Goal: Task Accomplishment & Management: Complete application form

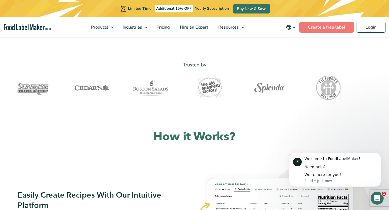
scroll to position [170, 0]
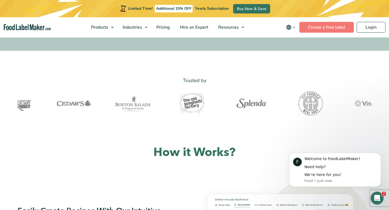
click at [295, 28] on icon "main navigation" at bounding box center [294, 27] width 4 height 4
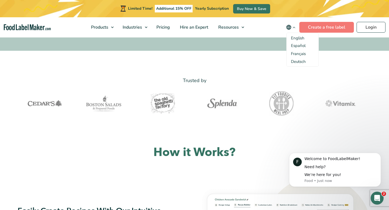
click at [294, 27] on icon "main navigation" at bounding box center [294, 27] width 4 height 4
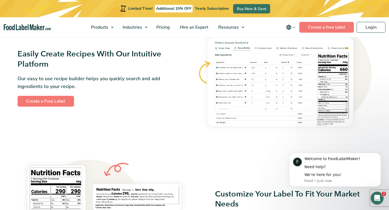
scroll to position [327, 0]
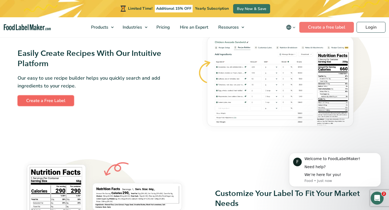
click at [48, 97] on link "Create a Free Label" at bounding box center [46, 100] width 56 height 11
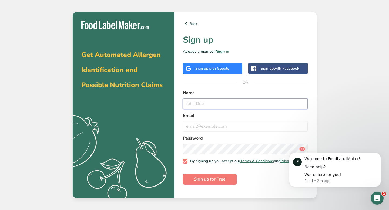
click at [206, 105] on input "text" at bounding box center [245, 103] width 125 height 11
type input "Shiori Takano"
click at [198, 124] on input "email" at bounding box center [245, 126] width 125 height 11
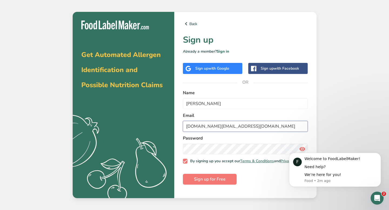
type input "umi.ops.uk@gmail.com"
click at [297, 147] on body "F Welcome to FoodLabelMaker! Need help? We’re here for you! Food • 2m ago" at bounding box center [335, 170] width 104 height 46
click at [300, 149] on body "F Welcome to FoodLabelMaker! Need help? We’re here for you! Food • 2m ago" at bounding box center [335, 170] width 104 height 46
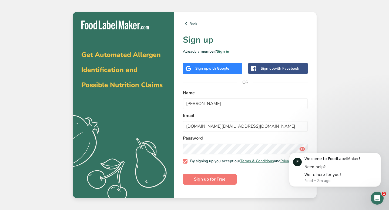
click at [300, 150] on body "F Welcome to FoodLabelMaker! Need help? We’re here for you! Food • 2m ago" at bounding box center [335, 170] width 104 height 46
click at [203, 183] on span "Sign up for Free" at bounding box center [210, 179] width 32 height 6
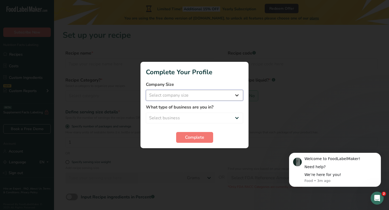
click at [228, 94] on select "Select company size Fewer than 10 Employees 10 to 50 Employees 51 to 500 Employ…" at bounding box center [194, 95] width 97 height 11
click at [204, 94] on select "Select company size Fewer than 10 Employees 10 to 50 Employees 51 to 500 Employ…" at bounding box center [194, 95] width 97 height 11
select select "1"
click at [199, 116] on select "Select business Packaged Food Manufacturer Restaurant & Cafe Bakery Meal Plans …" at bounding box center [194, 118] width 97 height 11
select select "8"
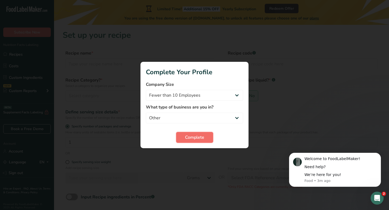
click at [201, 141] on button "Complete" at bounding box center [194, 137] width 37 height 11
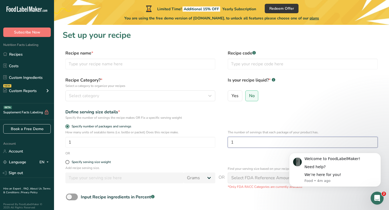
click at [239, 142] on input "1" at bounding box center [303, 142] width 150 height 11
type input "6"
click at [132, 155] on div "OR" at bounding box center [222, 153] width 318 height 5
click at [27, 9] on icon ".a-20{fill:#fff;}" at bounding box center [32, 10] width 53 height 8
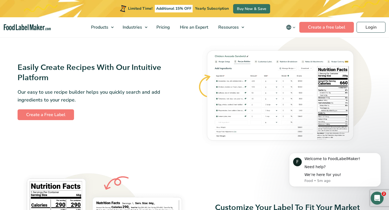
scroll to position [314, 0]
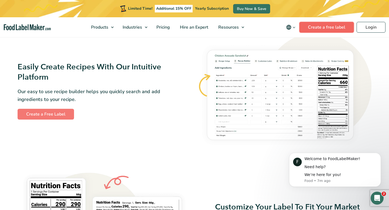
click at [331, 27] on link "Create a free label" at bounding box center [326, 27] width 55 height 11
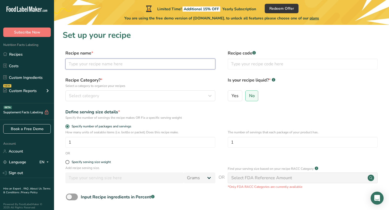
click at [124, 66] on input "text" at bounding box center [140, 64] width 150 height 11
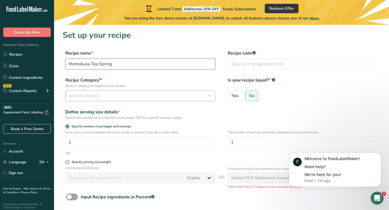
type input "Momokusa Tea Spring"
click at [113, 97] on div "Select category" at bounding box center [139, 96] width 140 height 6
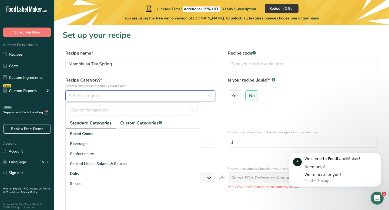
click at [120, 98] on div "Select category" at bounding box center [139, 96] width 140 height 6
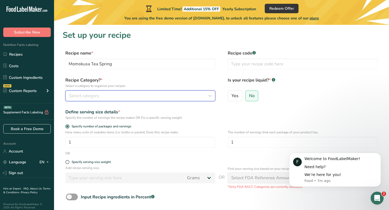
click at [119, 98] on div "Select category" at bounding box center [139, 96] width 140 height 6
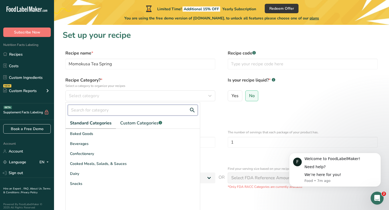
click at [116, 113] on input "text" at bounding box center [133, 110] width 130 height 11
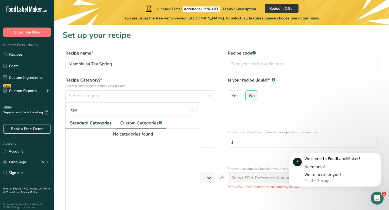
click at [134, 125] on span "Custom Categories .a-a{fill:#347362;}.b-a{fill:#fff;}" at bounding box center [141, 123] width 42 height 6
click at [102, 119] on link "Standard Categories" at bounding box center [91, 123] width 50 height 11
click at [103, 112] on input "tea" at bounding box center [133, 110] width 130 height 11
type input "t"
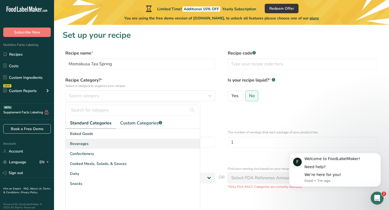
click at [100, 141] on div "Beverages" at bounding box center [133, 144] width 134 height 10
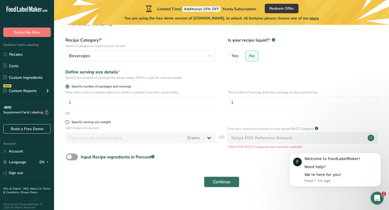
scroll to position [41, 0]
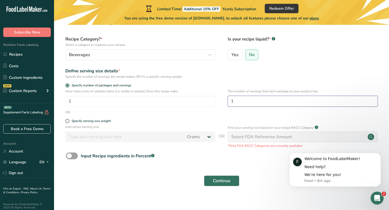
click at [273, 98] on input "1" at bounding box center [303, 101] width 150 height 11
click at [267, 100] on input "61" at bounding box center [303, 101] width 150 height 11
type input "6"
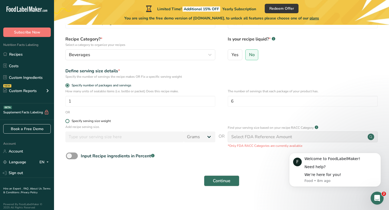
click at [101, 122] on div "Specify serving size weight" at bounding box center [91, 121] width 39 height 4
click at [69, 122] on input "Specify serving size weight" at bounding box center [67, 121] width 4 height 4
radio input "true"
radio input "false"
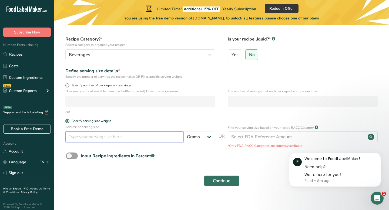
click at [148, 135] on input "number" at bounding box center [124, 137] width 118 height 11
type input "30"
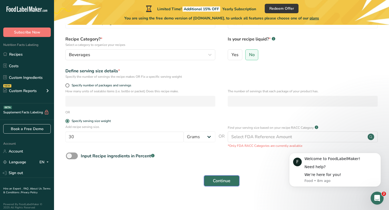
click at [218, 180] on span "Continue" at bounding box center [222, 181] width 18 height 6
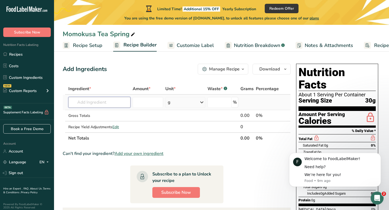
click at [93, 104] on input "text" at bounding box center [99, 102] width 62 height 11
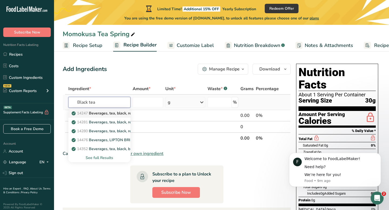
type input "Black tea"
click at [107, 113] on p "14247 Beverages, tea, black, ready to drink" at bounding box center [112, 113] width 79 height 6
type input "Beverages, tea, black, ready to drink"
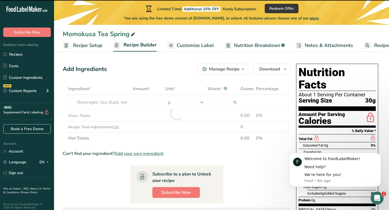
click at [109, 102] on div at bounding box center [177, 113] width 228 height 61
type input "0"
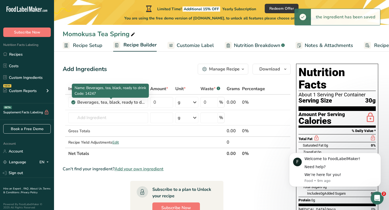
click at [109, 102] on div "Beverages, tea, black, ready to drink" at bounding box center [111, 102] width 68 height 6
click at [141, 104] on div "Beverages, tea, black, ready to drink" at bounding box center [111, 102] width 68 height 6
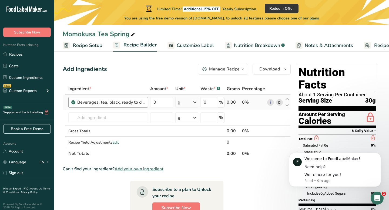
click at [135, 103] on div "Beverages, tea, black, ready to drink" at bounding box center [111, 102] width 68 height 6
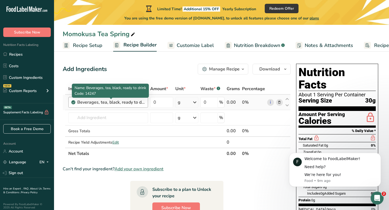
click at [131, 103] on div "Beverages, tea, black, ready to drink" at bounding box center [111, 102] width 68 height 6
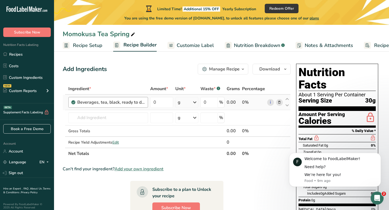
click at [131, 103] on div "Beverages, tea, black, ready to drink" at bounding box center [111, 102] width 68 height 6
click at [71, 100] on div "Beverages, tea, black, ready to drink" at bounding box center [108, 102] width 80 height 11
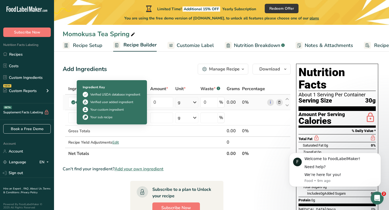
click at [73, 102] on icon at bounding box center [73, 102] width 3 height 5
click at [80, 102] on div "Ingredient Key Verified USDA database ingredient Verified user added ingredient…" at bounding box center [111, 103] width 65 height 42
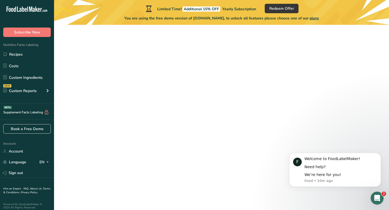
scroll to position [41, 0]
